Goal: Transaction & Acquisition: Obtain resource

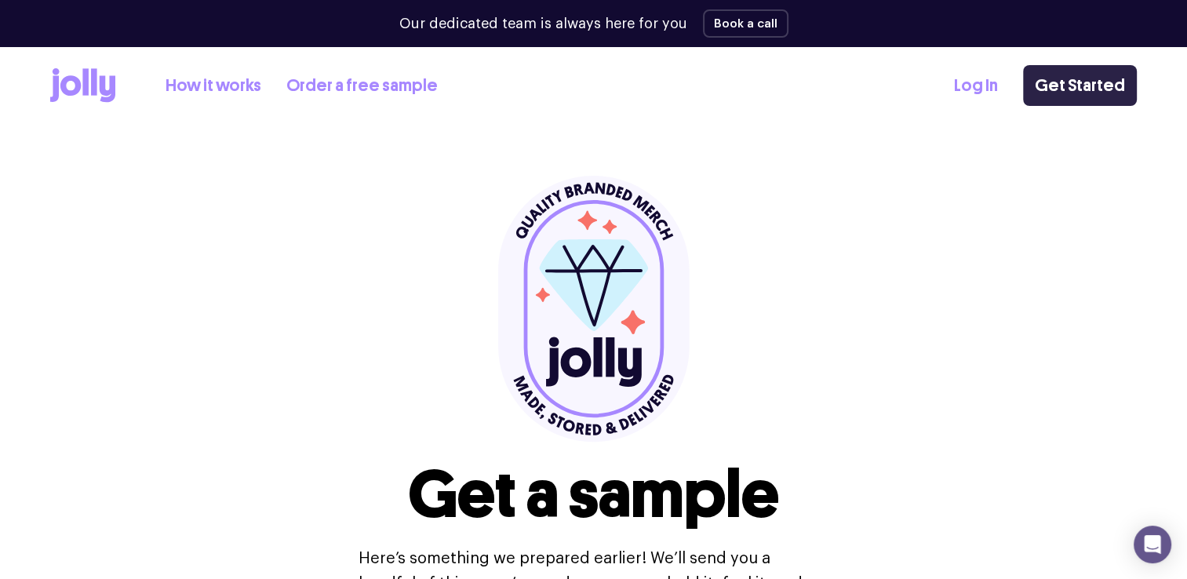
click at [1092, 81] on link "Get Started" at bounding box center [1080, 85] width 114 height 41
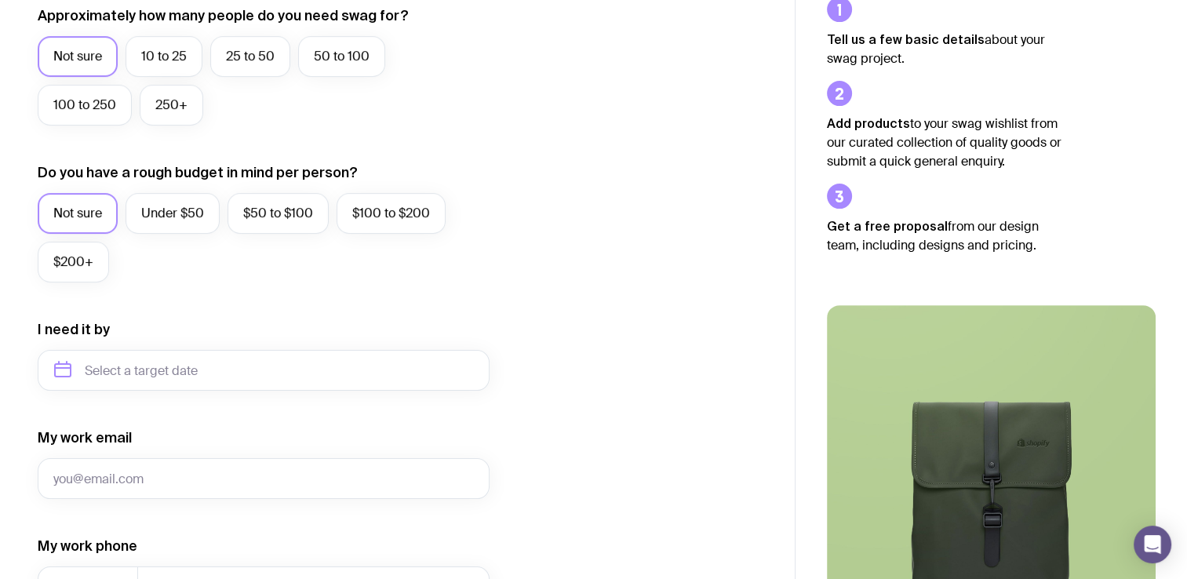
scroll to position [457, 0]
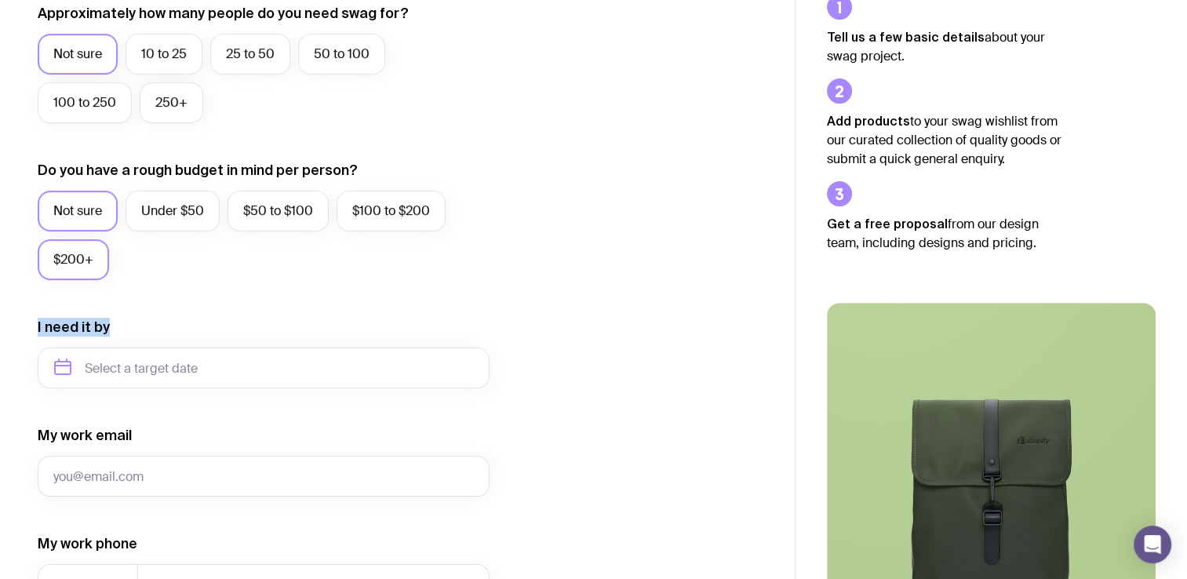
drag, startPoint x: 307, startPoint y: 315, endPoint x: 68, endPoint y: 268, distance: 243.0
click at [68, 268] on form "I want swag for Customers Team members An event Approximately how many people d…" at bounding box center [264, 295] width 452 height 1025
click at [299, 306] on form "I want swag for Customers Team members An event Approximately how many people d…" at bounding box center [264, 295] width 452 height 1025
click at [61, 256] on label "$200+" at bounding box center [73, 259] width 71 height 41
click at [0, 0] on input "$200+" at bounding box center [0, 0] width 0 height 0
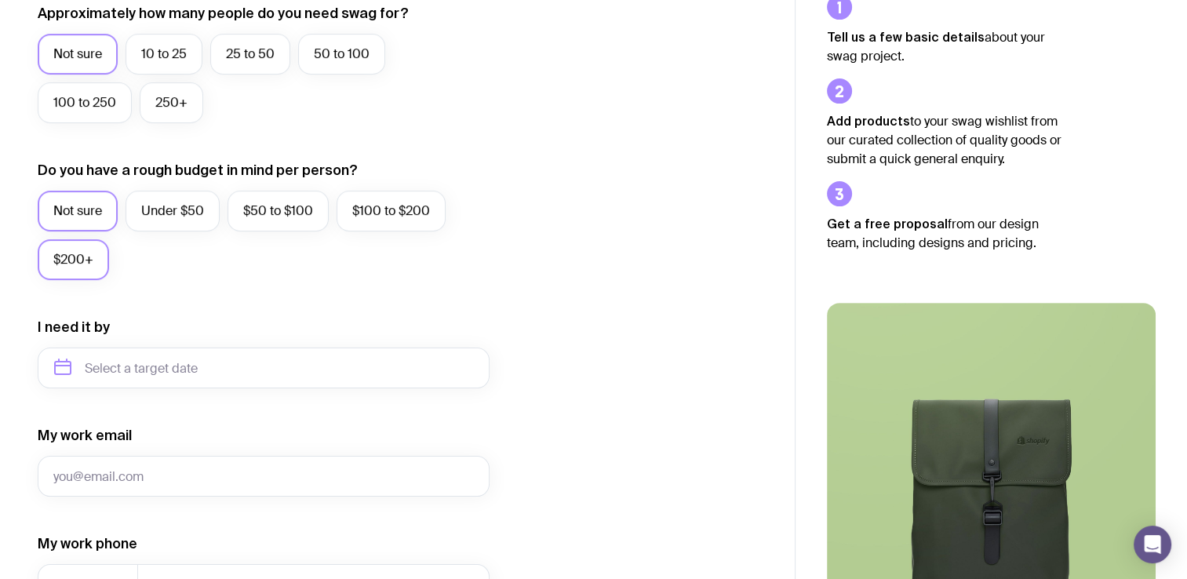
click at [66, 207] on label "Not sure" at bounding box center [78, 211] width 80 height 41
click at [0, 0] on input "Not sure" at bounding box center [0, 0] width 0 height 0
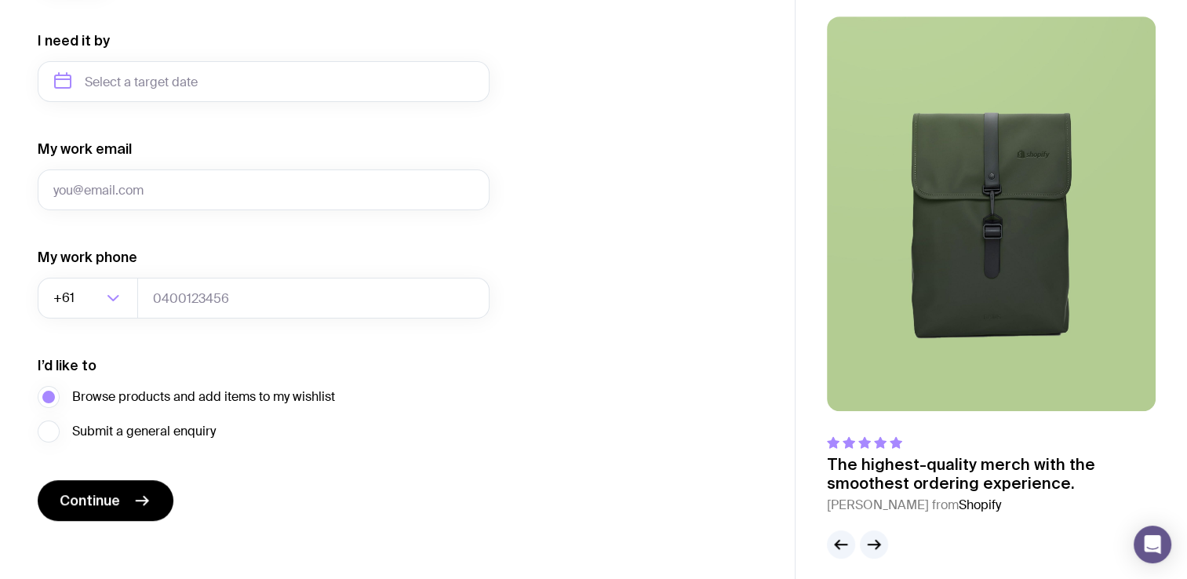
scroll to position [754, 0]
